Goal: Task Accomplishment & Management: Manage account settings

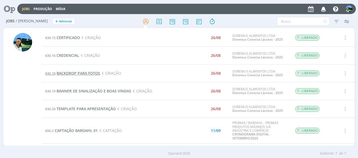
click at [93, 75] on span "BACKDROP PARA FOTOS" at bounding box center [79, 73] width 44 height 5
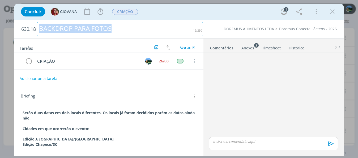
drag, startPoint x: 38, startPoint y: 28, endPoint x: 113, endPoint y: 28, distance: 74.3
click at [113, 28] on div "BACKDROP PARA FOTOS" at bounding box center [120, 29] width 166 height 14
copy div "BACKDROP PARA FOTOS"
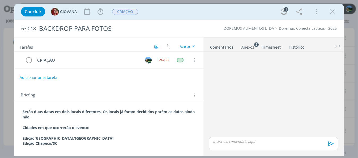
click at [233, 138] on div "dialog" at bounding box center [273, 143] width 129 height 13
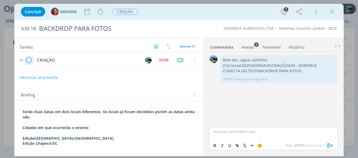
click at [32, 60] on icon "dialog" at bounding box center [28, 60] width 7 height 8
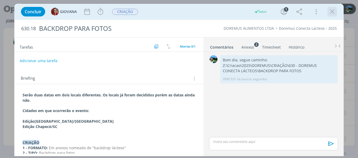
click at [333, 10] on icon "dialog" at bounding box center [332, 12] width 8 height 8
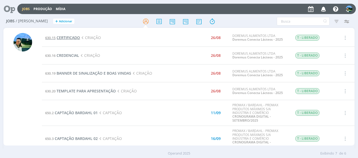
click at [71, 38] on span "CERTIFICADO" at bounding box center [68, 37] width 23 height 5
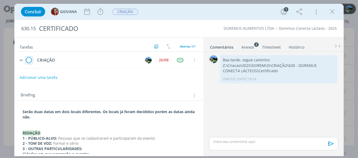
click at [28, 60] on icon "dialog" at bounding box center [28, 60] width 7 height 8
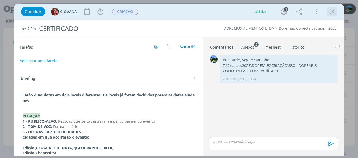
click at [329, 14] on icon "dialog" at bounding box center [332, 12] width 8 height 8
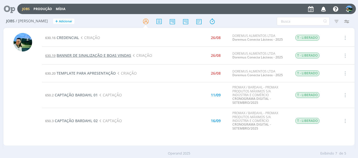
click at [87, 56] on span "BANNER DE SINALIZAÇÃO E BOAS VINDAS" at bounding box center [94, 55] width 75 height 5
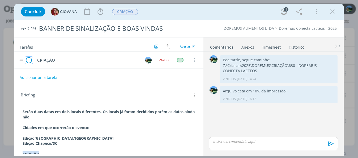
click at [27, 61] on icon "dialog" at bounding box center [28, 60] width 7 height 8
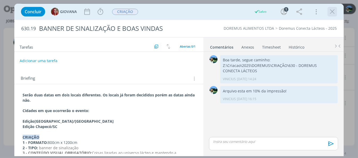
click at [331, 14] on icon "dialog" at bounding box center [332, 12] width 8 height 8
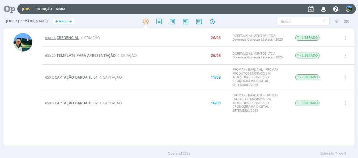
click at [68, 37] on span "CREDENCIAL" at bounding box center [68, 37] width 23 height 5
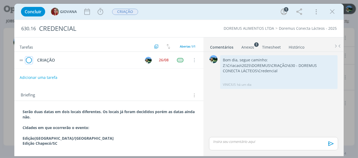
click at [29, 60] on icon "dialog" at bounding box center [28, 60] width 7 height 8
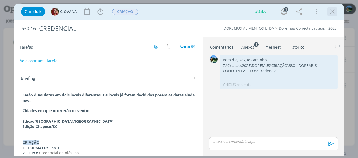
click at [333, 12] on icon "dialog" at bounding box center [332, 12] width 8 height 8
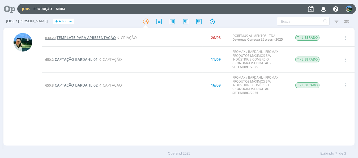
click at [93, 36] on span "TEMPLATE PARA APRESENTAÇÃO" at bounding box center [86, 37] width 59 height 5
